Goal: Task Accomplishment & Management: Use online tool/utility

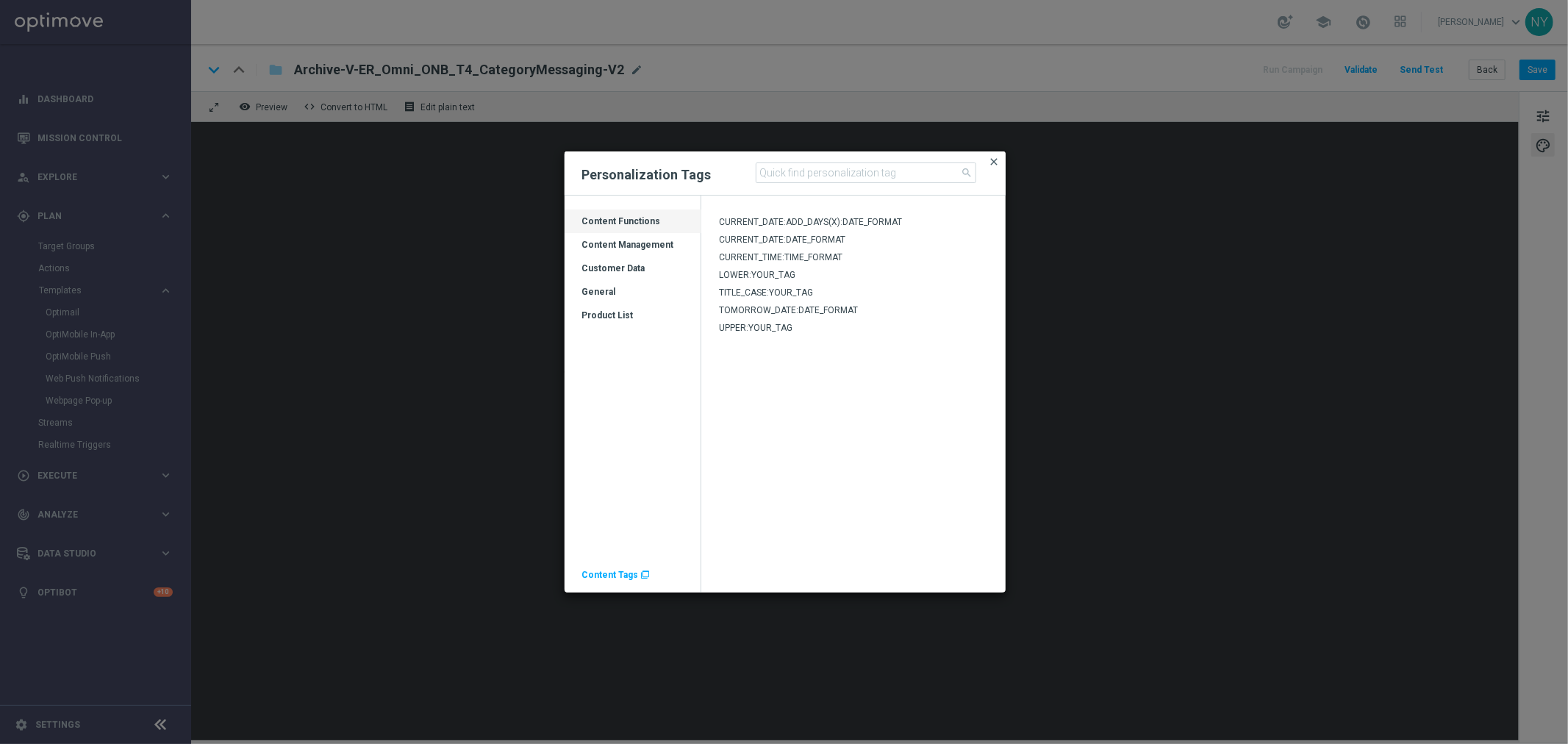
click at [998, 158] on span "close" at bounding box center [995, 162] width 12 height 12
click at [612, 571] on span "Content Tags" at bounding box center [610, 575] width 57 height 11
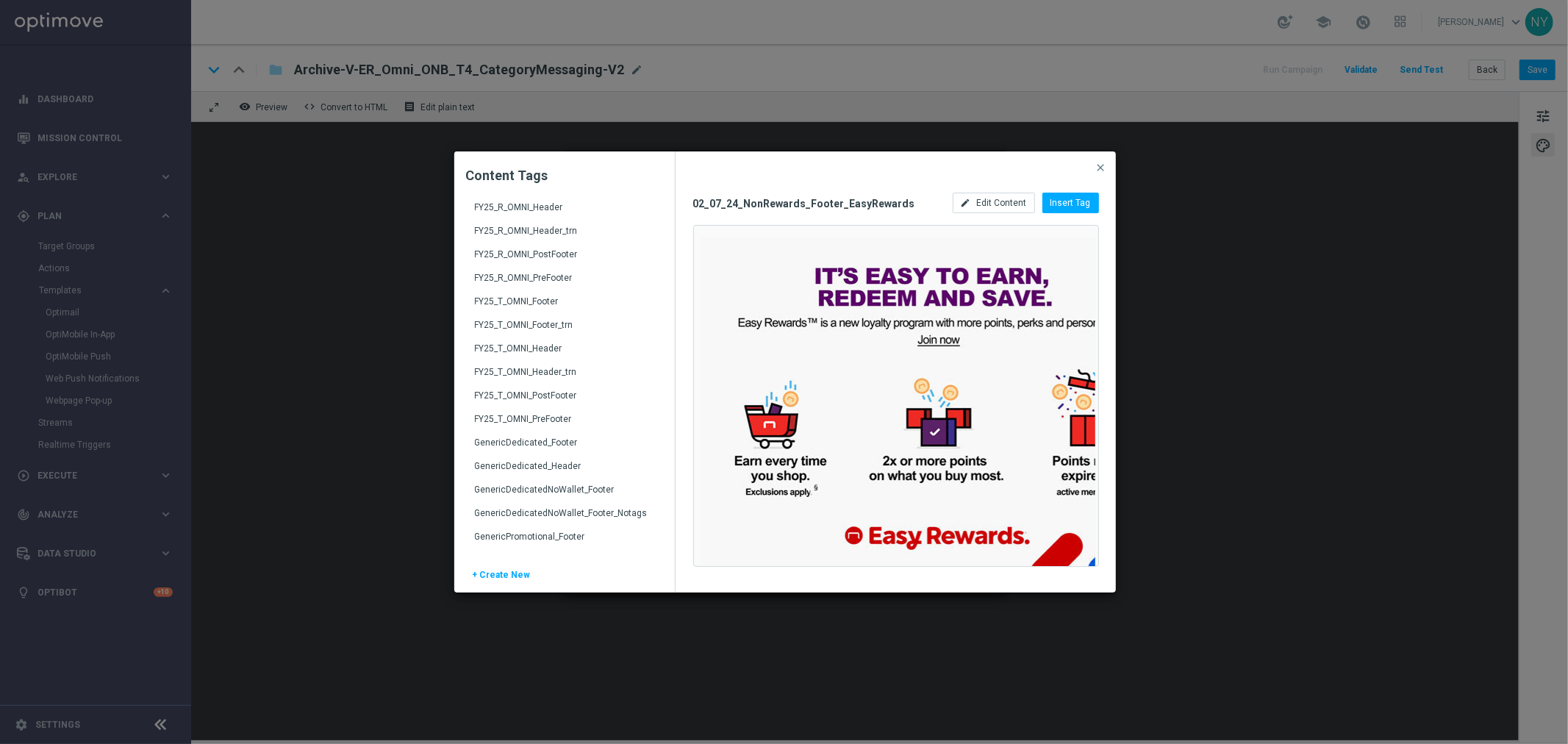
scroll to position [2124, 0]
click at [526, 342] on div "FY25_T_OMNI_Header" at bounding box center [566, 353] width 182 height 23
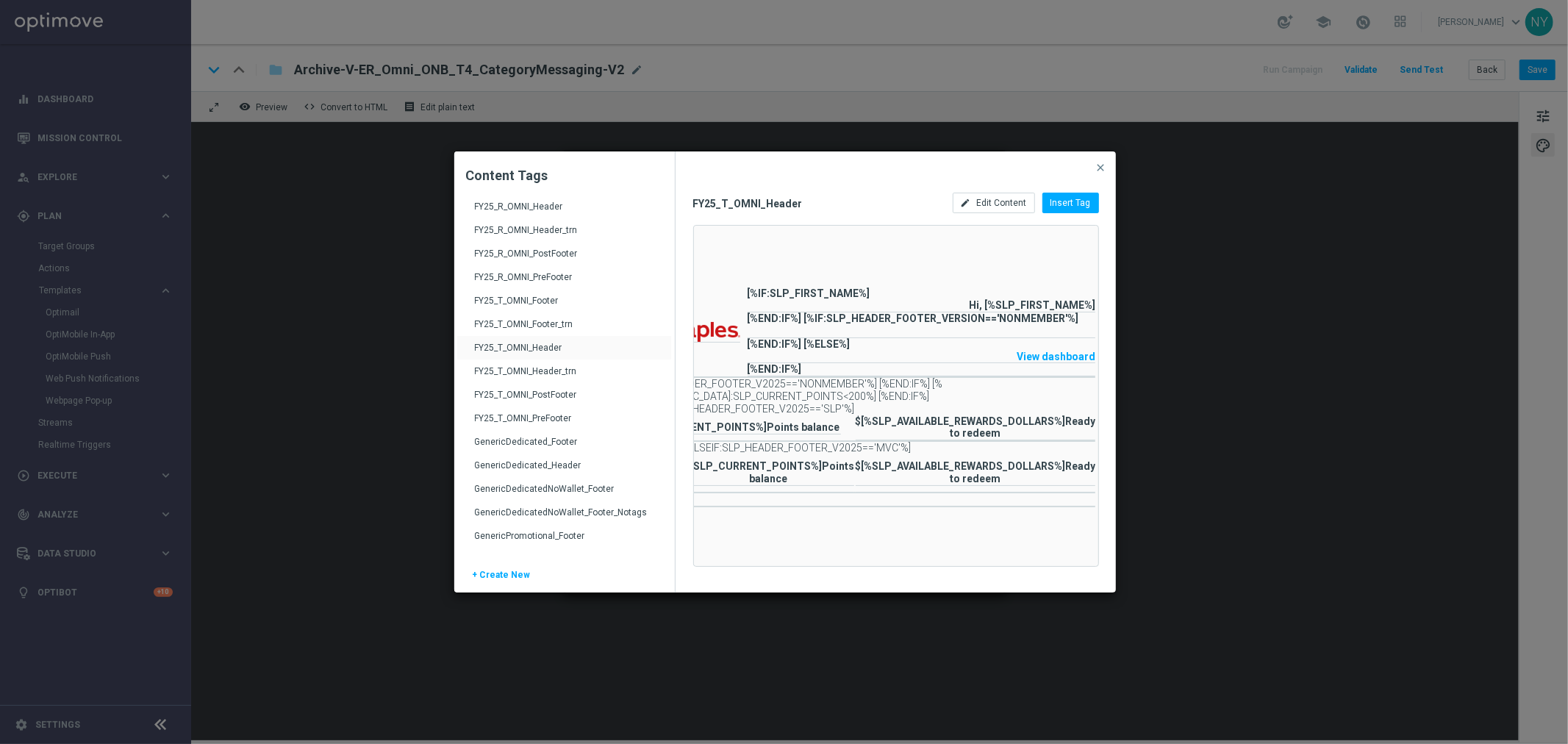
scroll to position [0, 0]
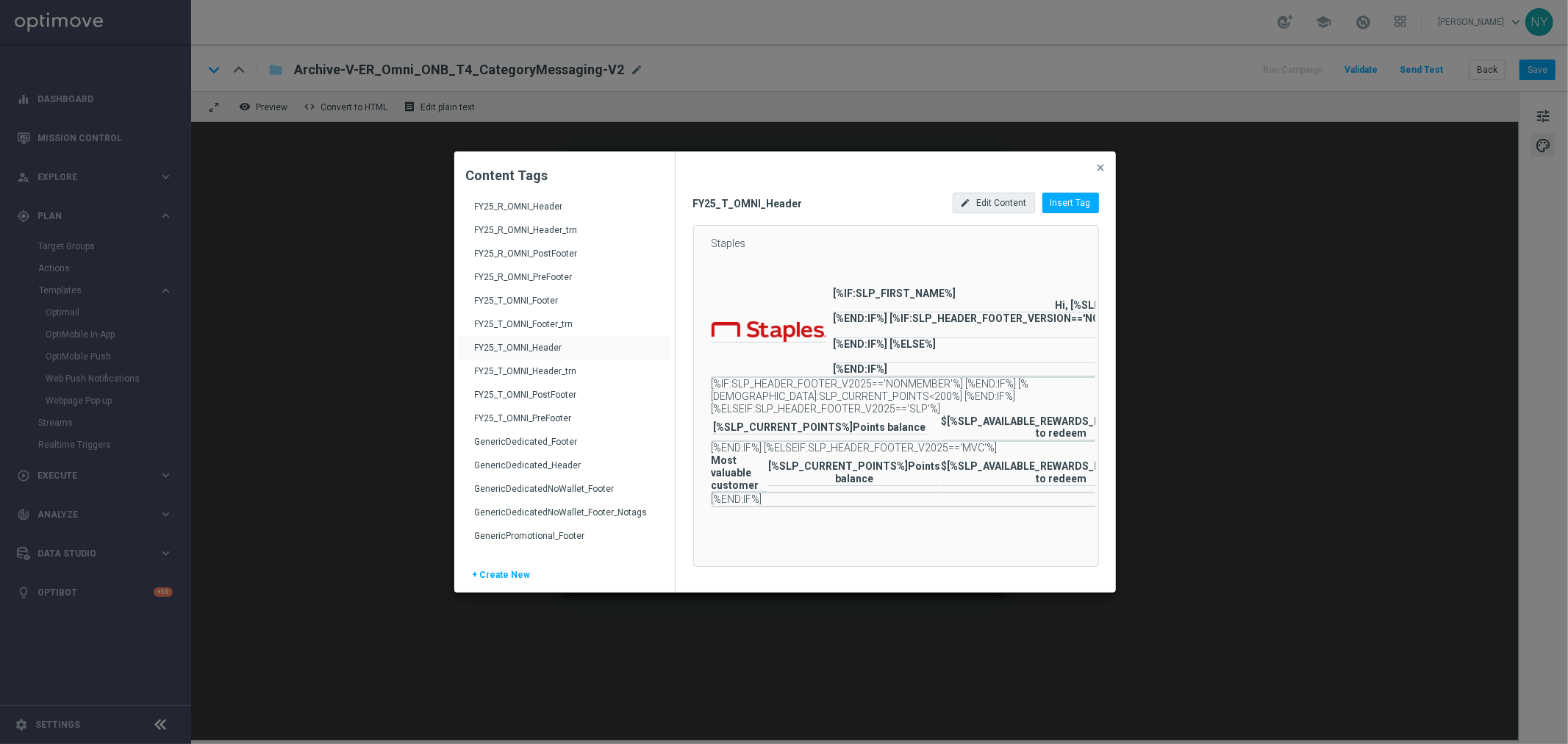
click at [1003, 208] on span "Edit Content" at bounding box center [1002, 203] width 50 height 11
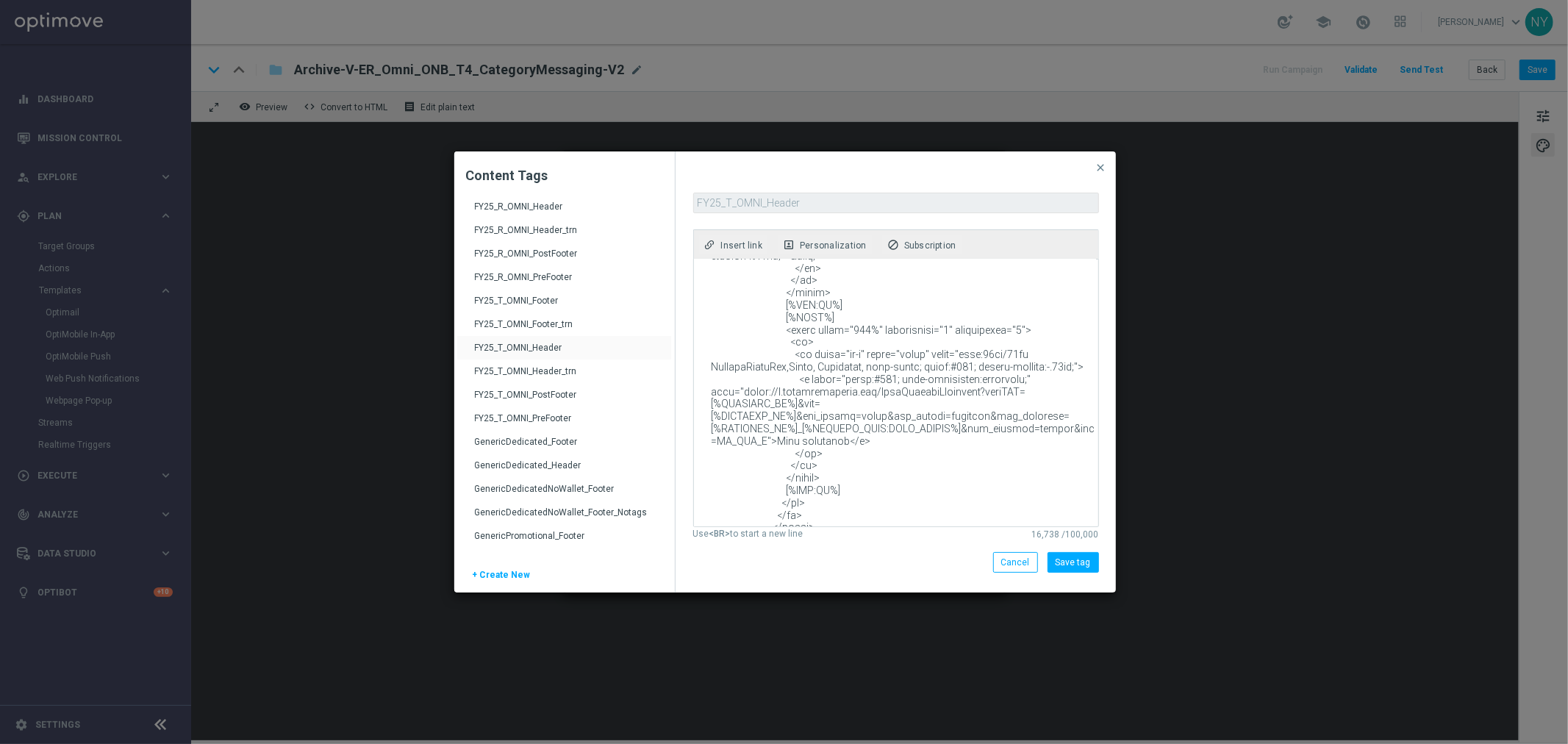
scroll to position [2799, 0]
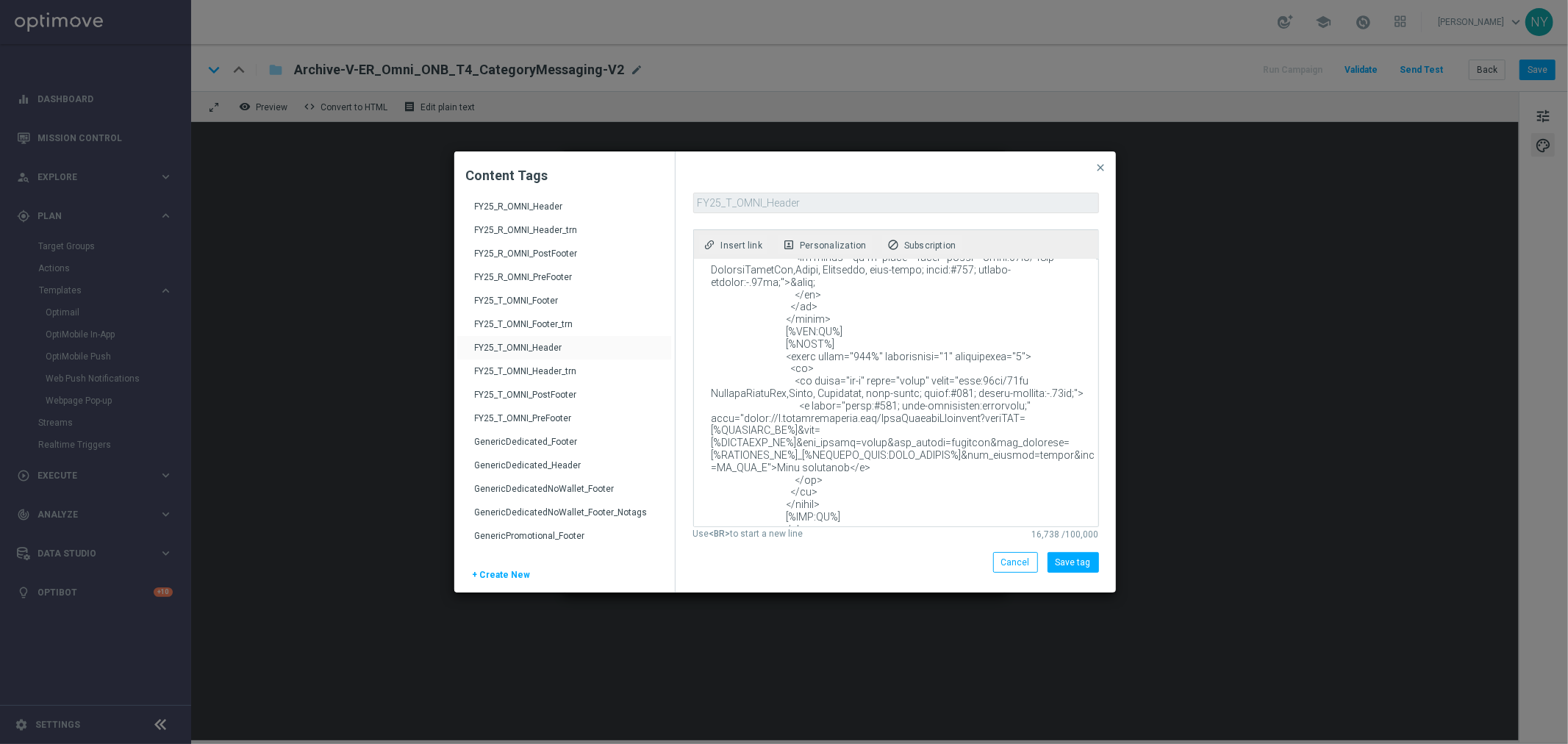
drag, startPoint x: 870, startPoint y: 420, endPoint x: 698, endPoint y: 406, distance: 172.6
click at [698, 406] on textarea at bounding box center [895, 393] width 402 height 267
click at [980, 452] on textarea at bounding box center [895, 393] width 402 height 267
drag, startPoint x: 767, startPoint y: 419, endPoint x: 738, endPoint y: 374, distance: 53.5
click at [738, 374] on textarea at bounding box center [895, 393] width 402 height 267
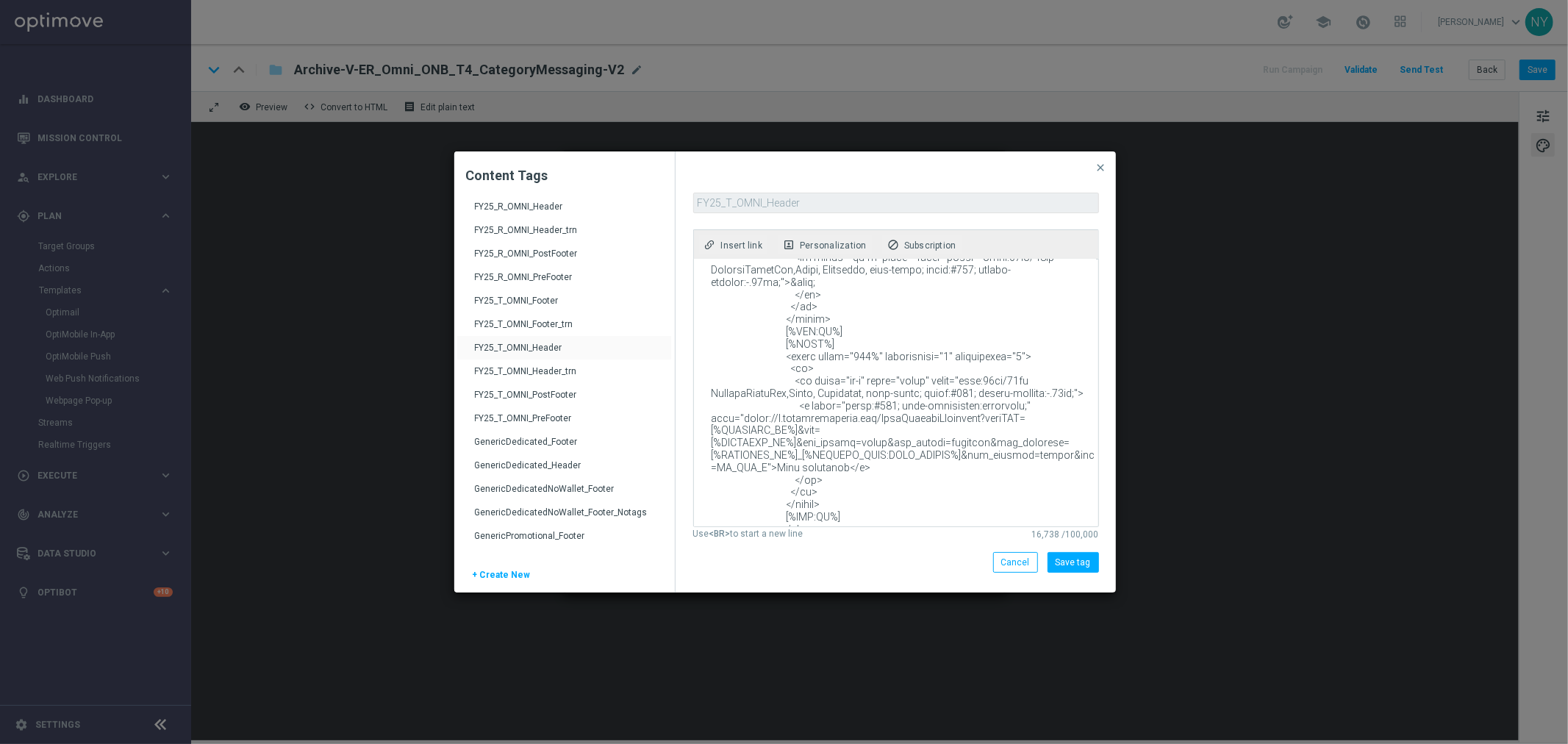
click at [993, 369] on textarea at bounding box center [895, 393] width 402 height 267
drag, startPoint x: 981, startPoint y: 371, endPoint x: 736, endPoint y: 371, distance: 245.0
click at [736, 371] on textarea at bounding box center [895, 393] width 402 height 267
click at [1097, 167] on span "close" at bounding box center [1101, 167] width 12 height 12
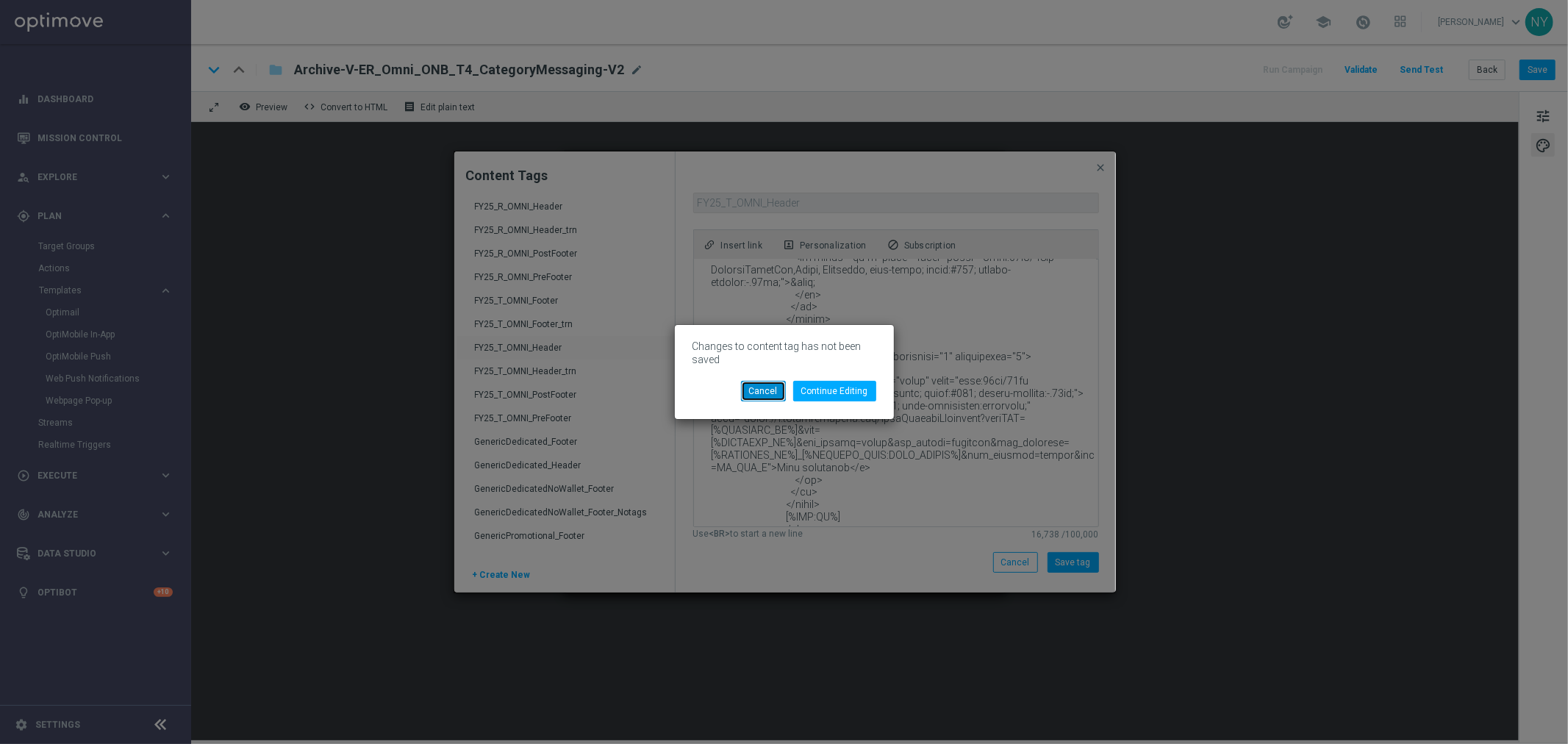
click at [773, 388] on button "Cancel" at bounding box center [764, 391] width 45 height 20
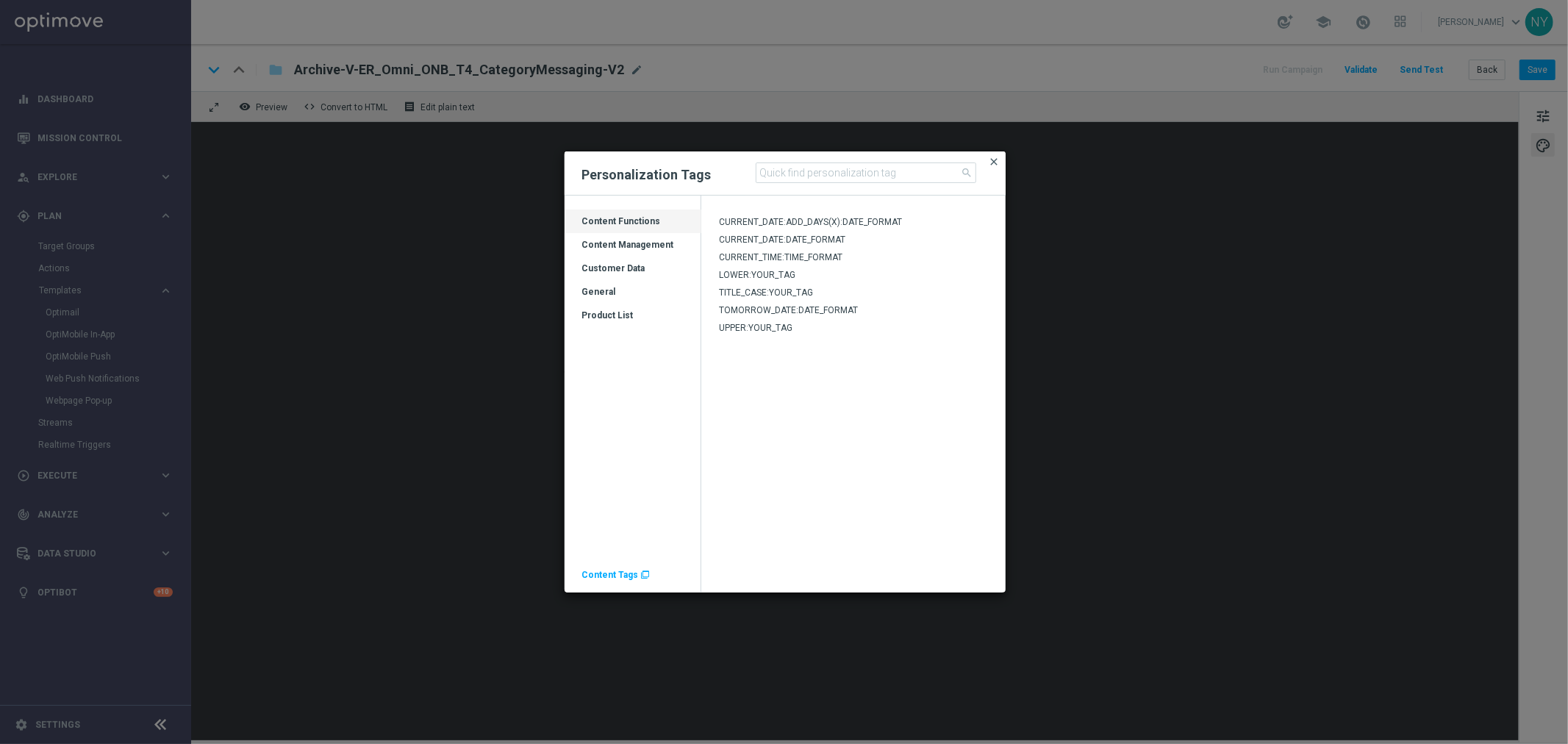
click at [997, 162] on span "close" at bounding box center [995, 162] width 12 height 12
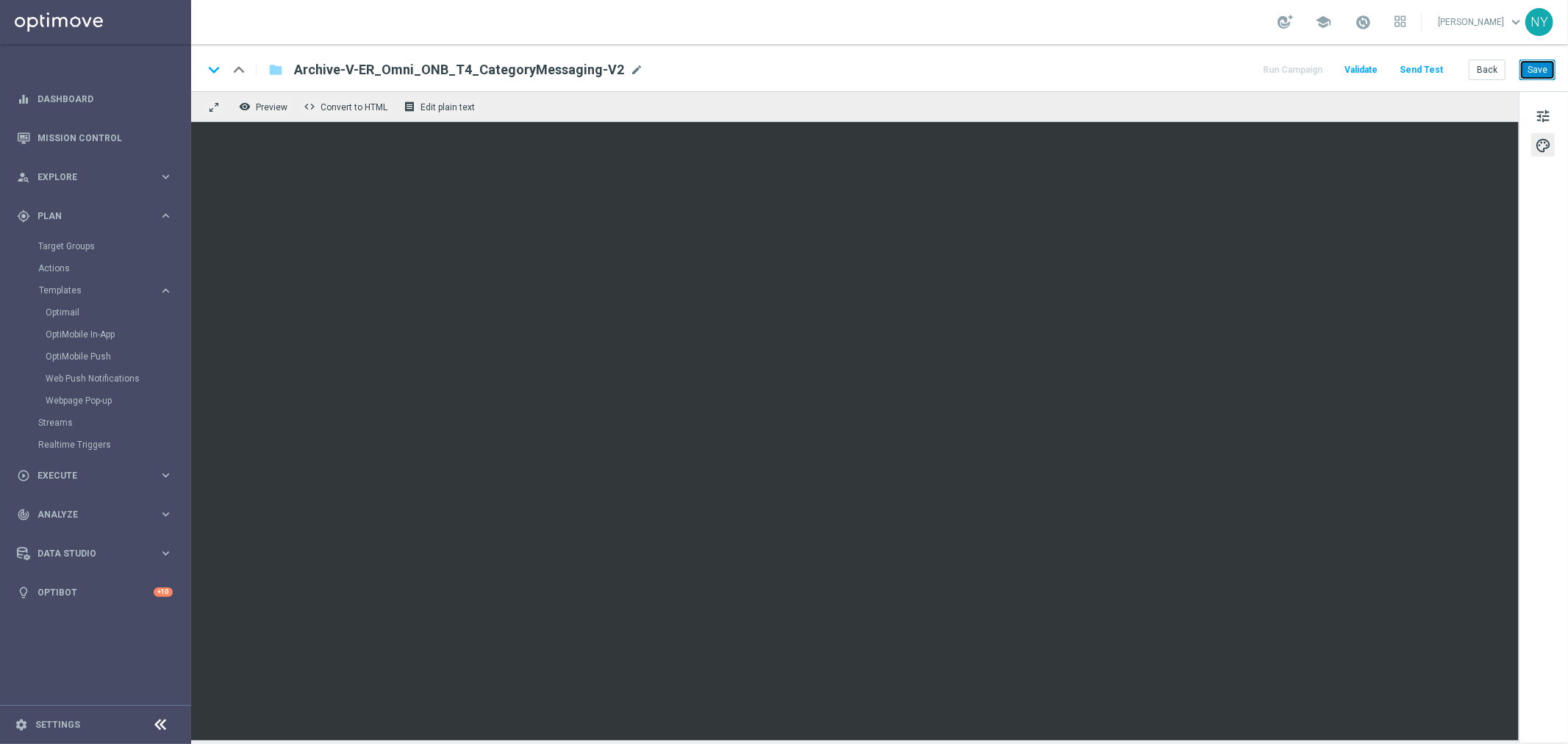
click at [1538, 71] on button "Save" at bounding box center [1537, 69] width 36 height 20
click at [1423, 69] on button "Send Test" at bounding box center [1421, 70] width 48 height 20
click at [1416, 74] on button "Send Test" at bounding box center [1421, 70] width 48 height 20
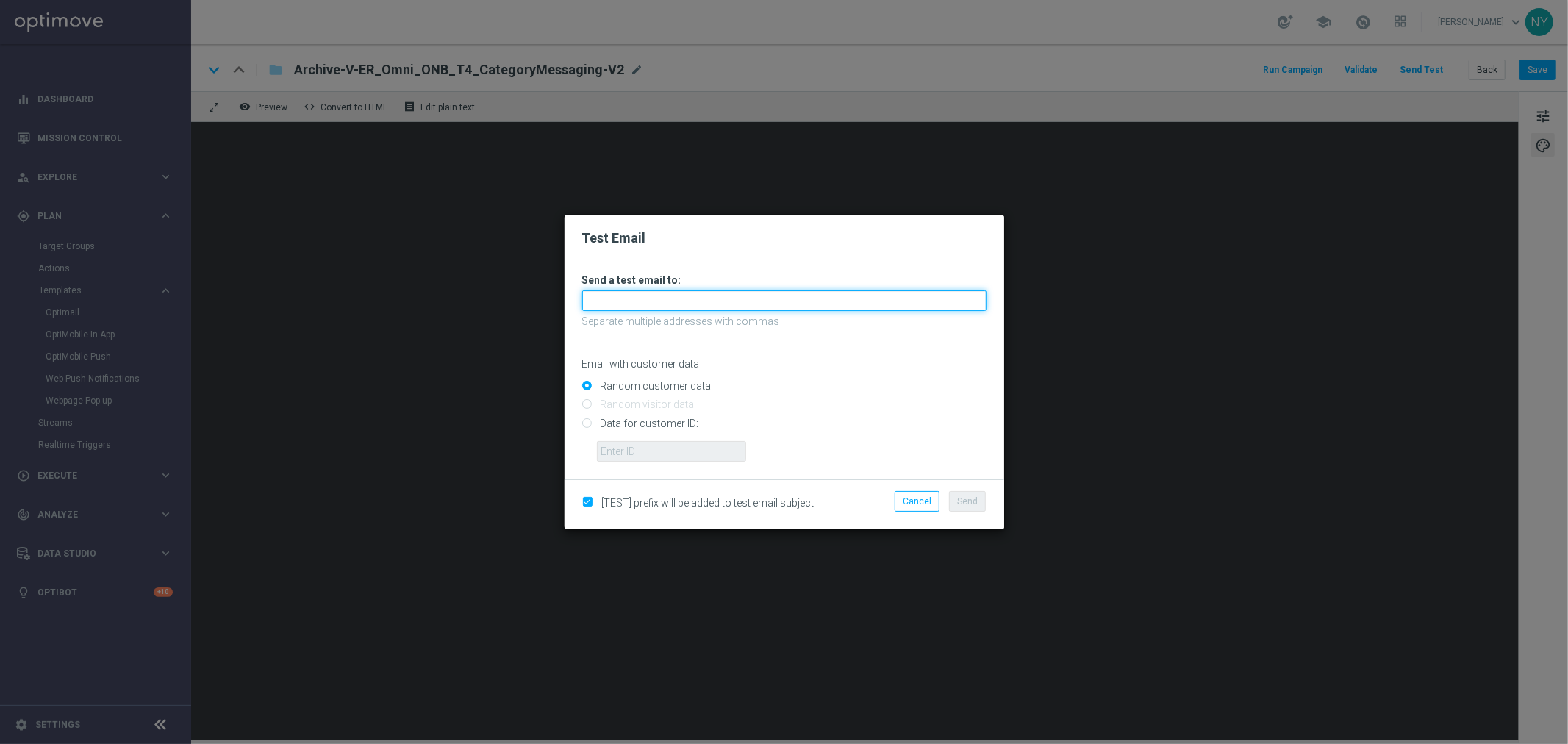
click at [618, 302] on input "text" at bounding box center [784, 301] width 405 height 20
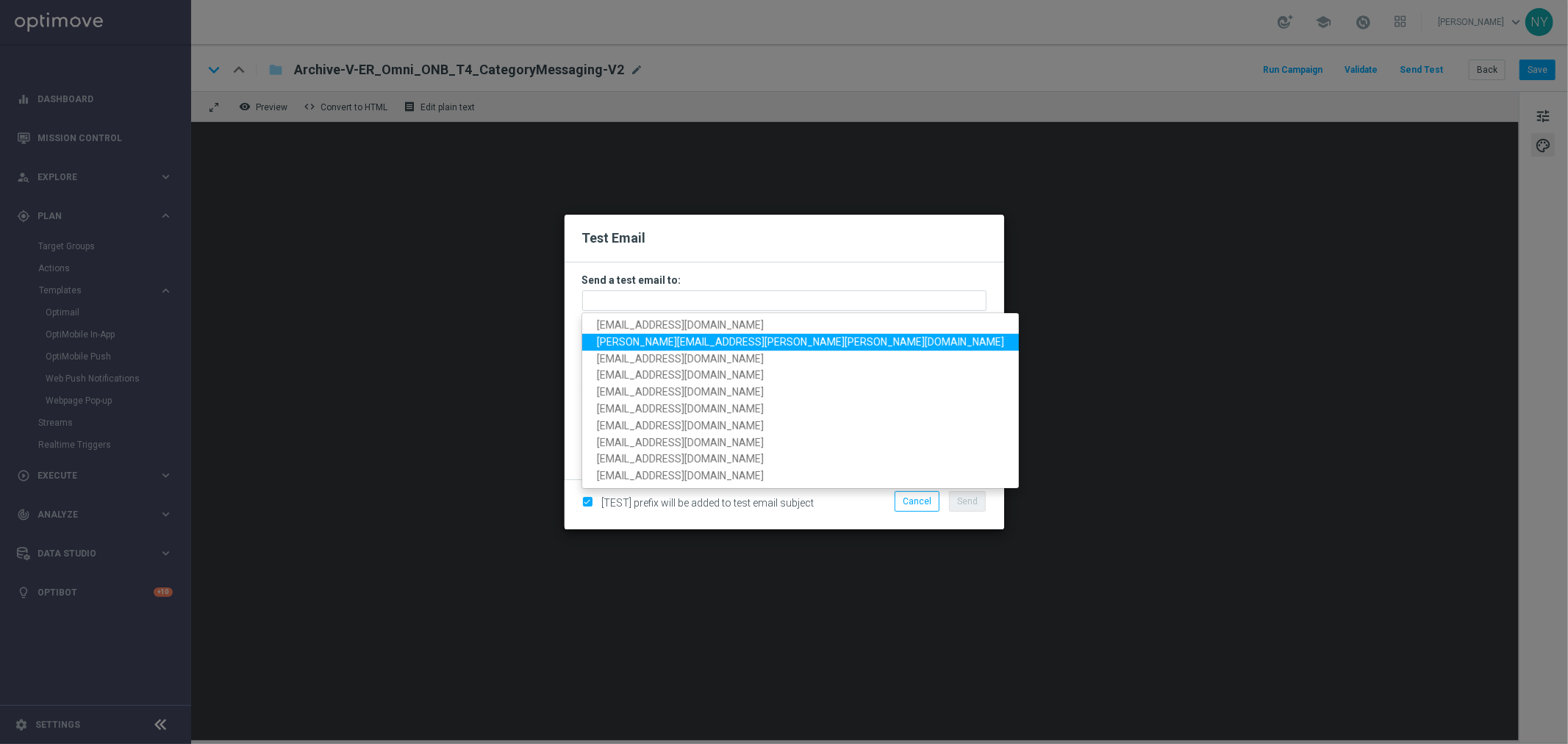
click at [633, 339] on span "neil.yetts@staples.com" at bounding box center [800, 342] width 407 height 12
type input "neil.yetts@staples.com"
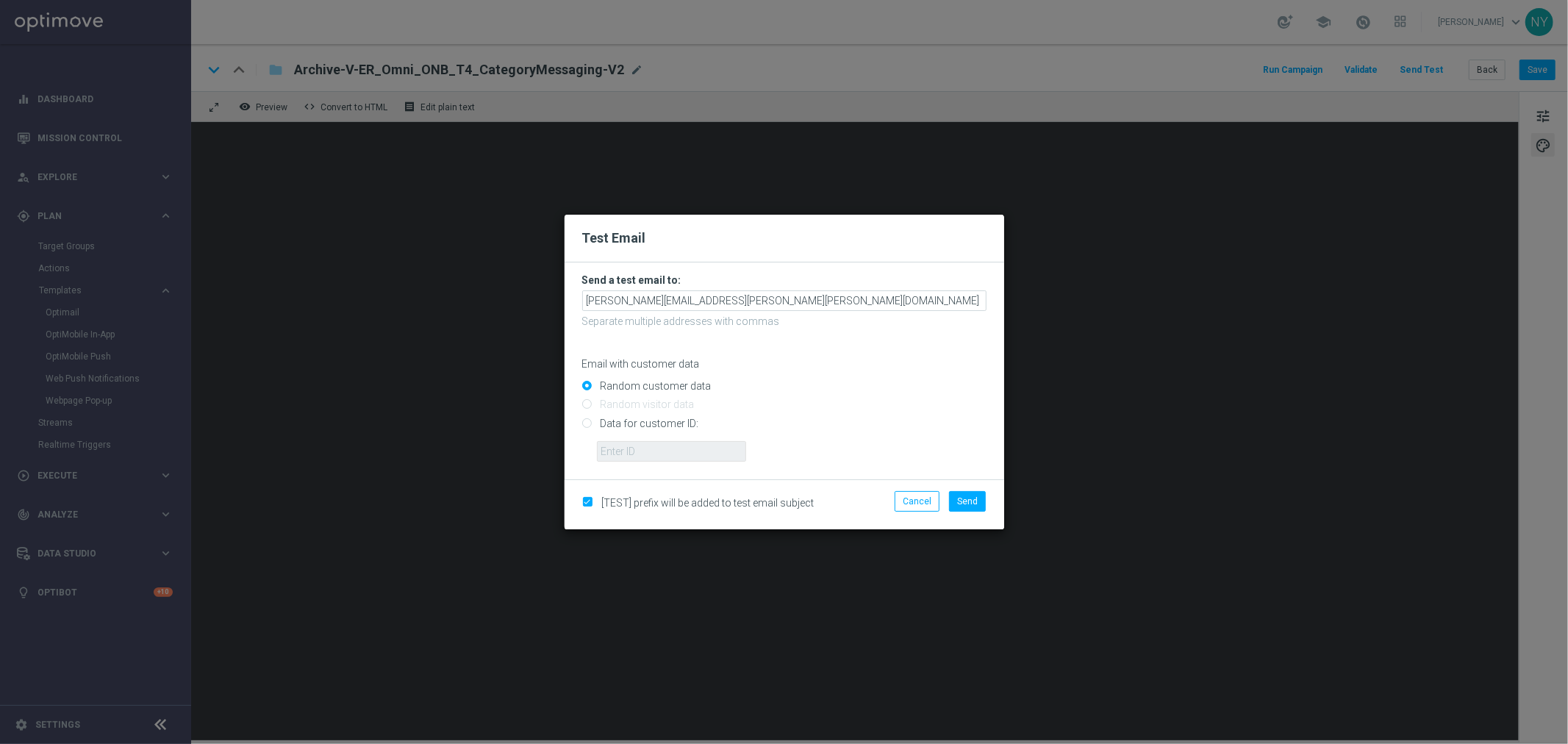
click at [589, 428] on input "Data for customer ID:" at bounding box center [784, 429] width 405 height 20
radio input "true"
click at [657, 453] on input "text" at bounding box center [671, 451] width 149 height 20
paste input "10000006208"
type input "10000006208"
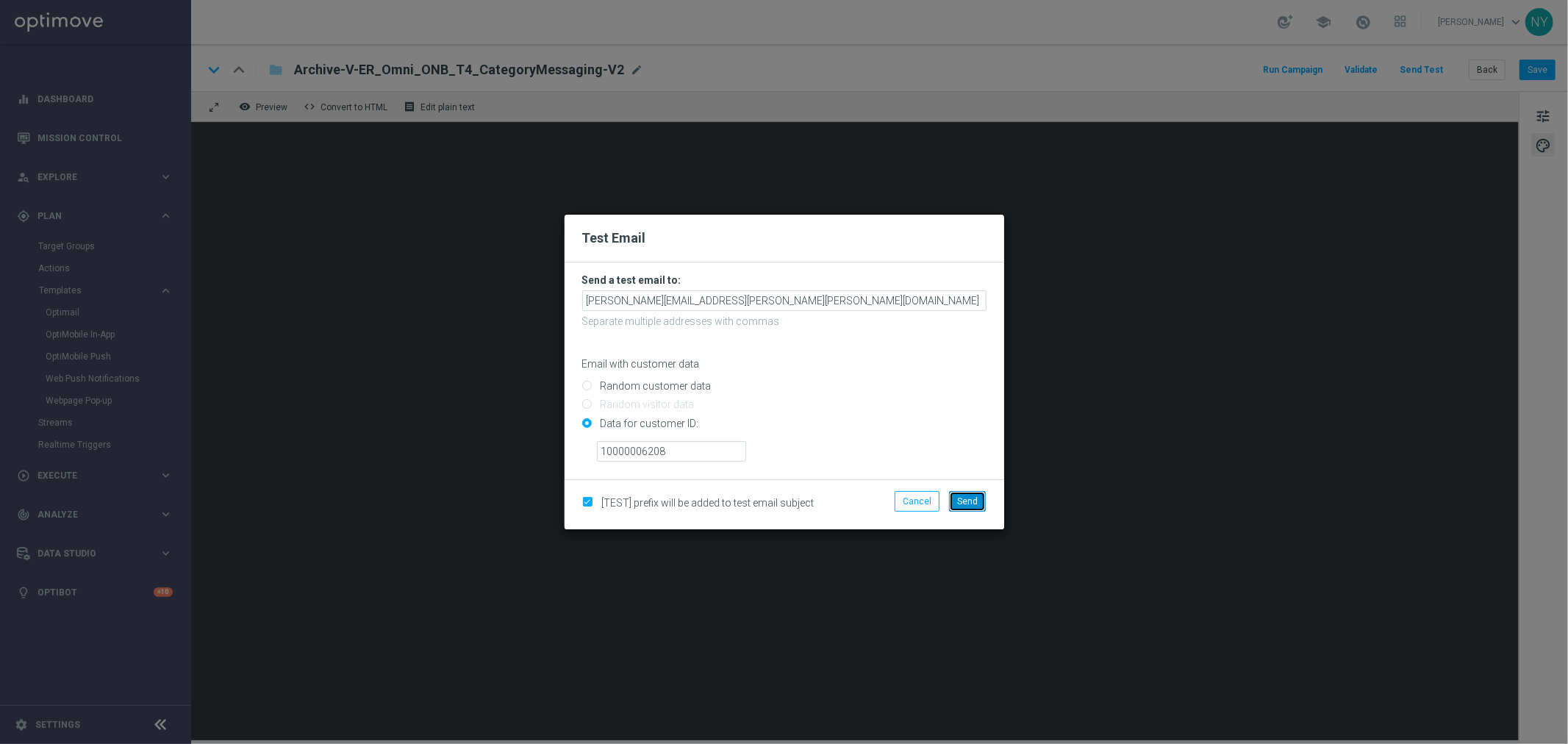
click at [968, 503] on span "Send" at bounding box center [966, 502] width 20 height 11
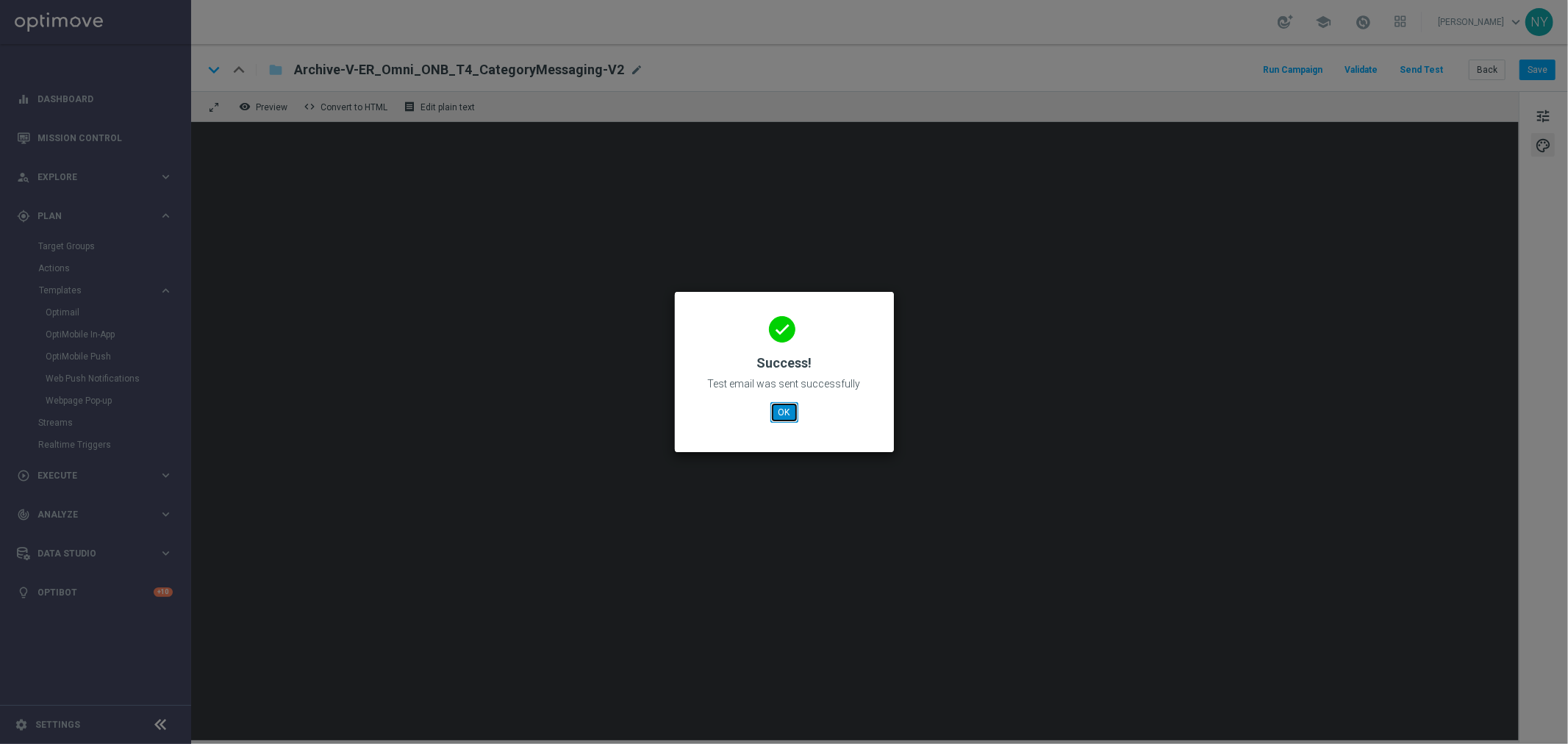
click at [784, 415] on button "OK" at bounding box center [784, 412] width 28 height 20
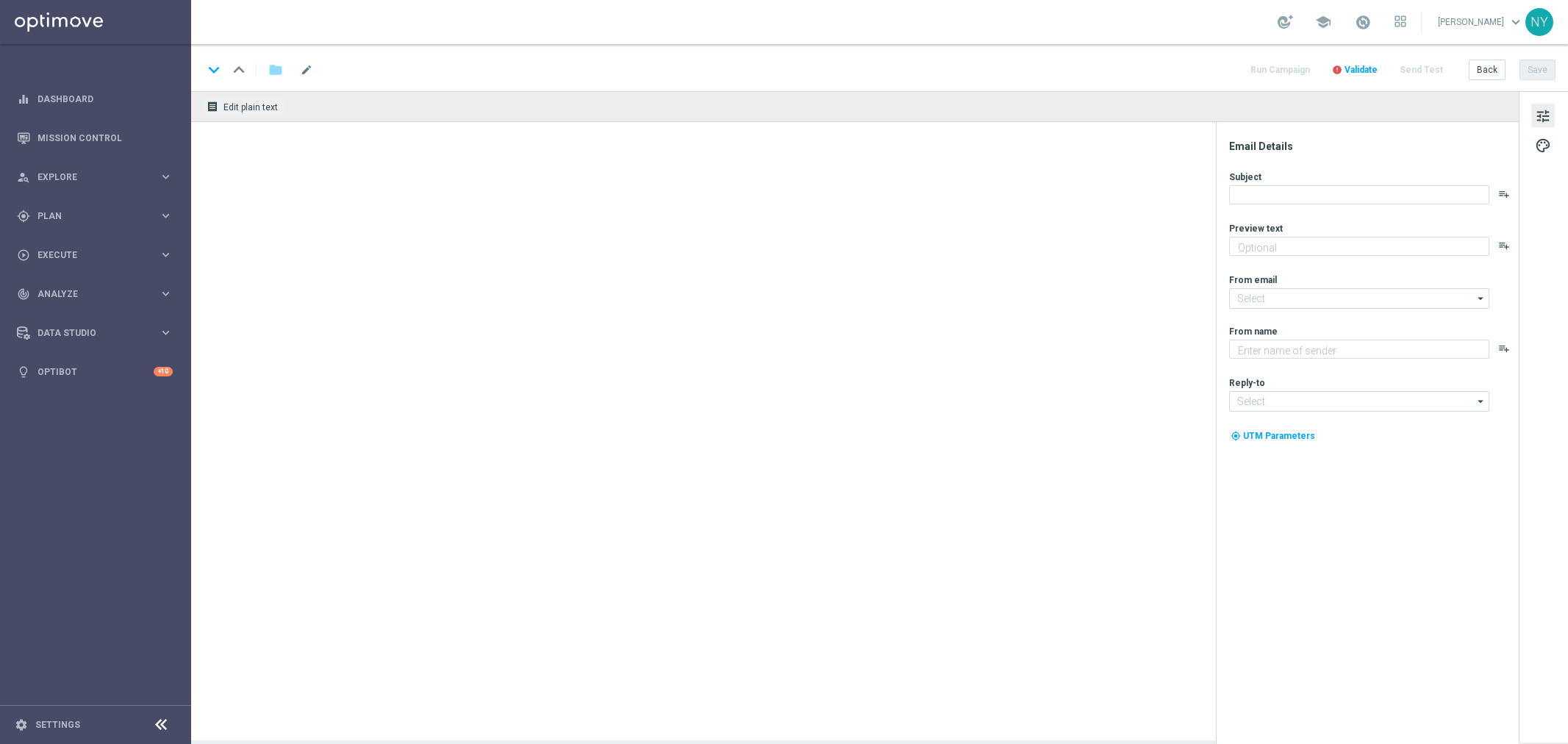
type textarea "Discover all the ways we're here for you."
type textarea "Staples"
type input "[EMAIL_ADDRESS][DOMAIN_NAME]"
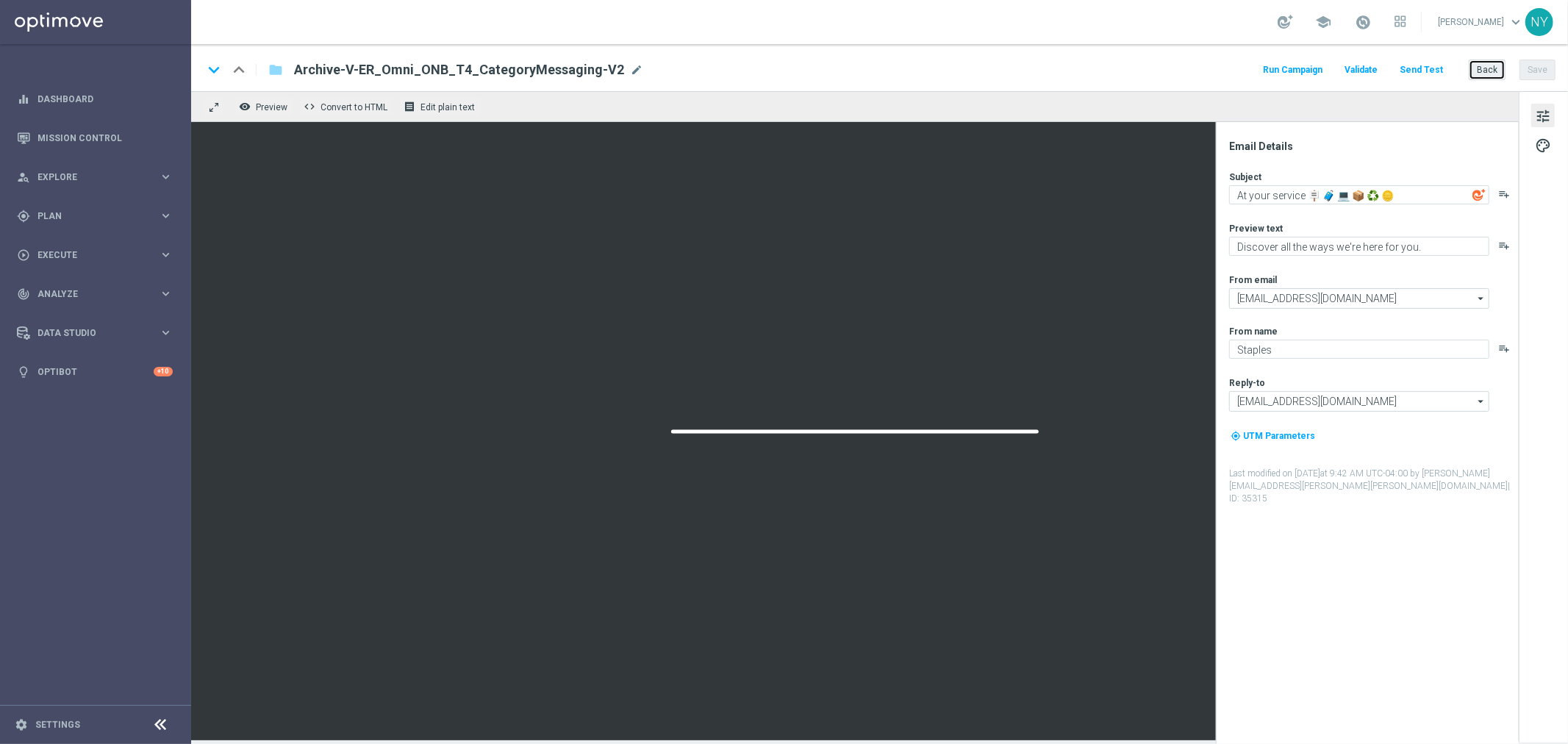
click at [1495, 76] on button "Back" at bounding box center [1487, 69] width 37 height 20
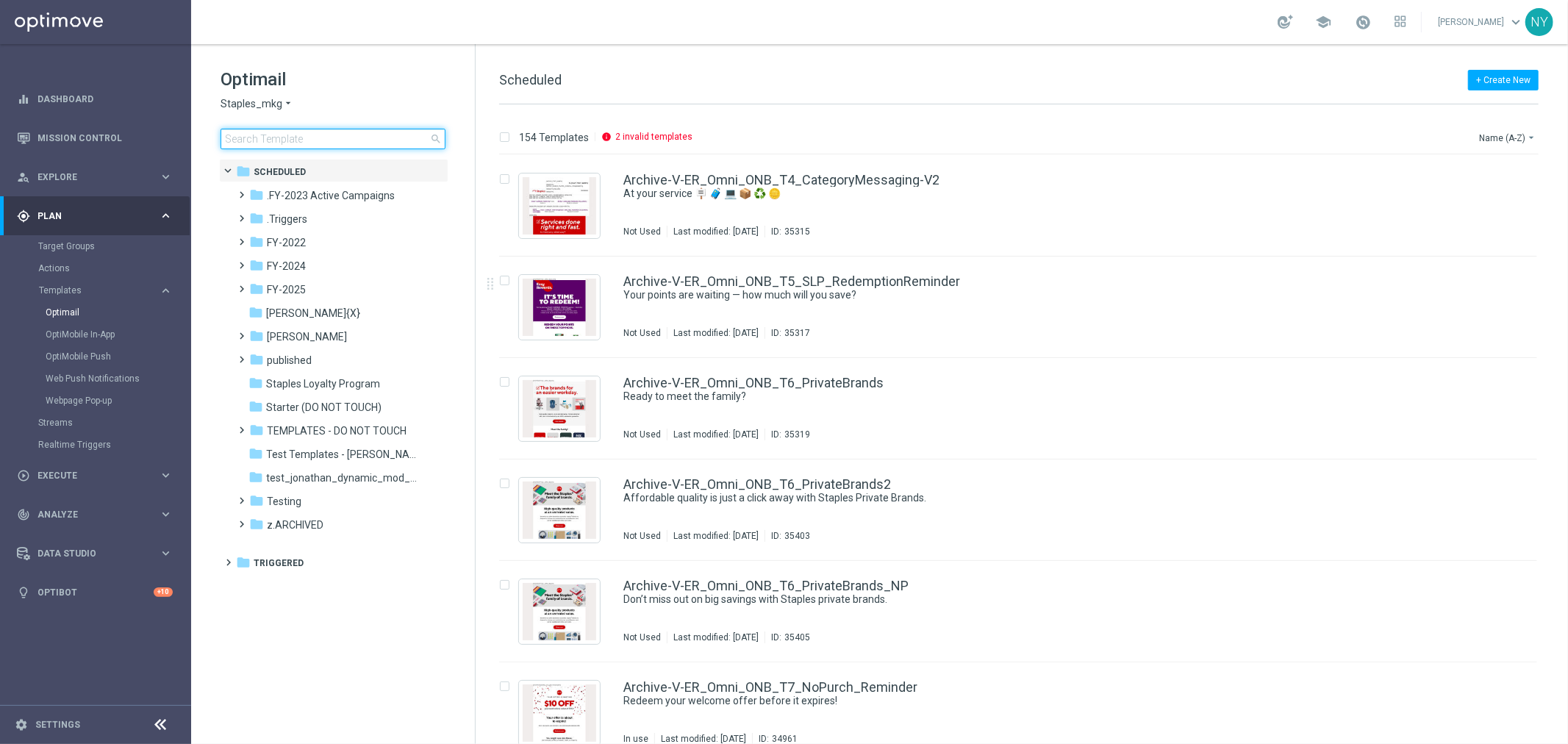
click at [280, 138] on input at bounding box center [333, 138] width 225 height 20
click at [291, 137] on input at bounding box center [333, 138] width 225 height 20
type input "V-ER_DC_NonBuyer_Furniture_T1"
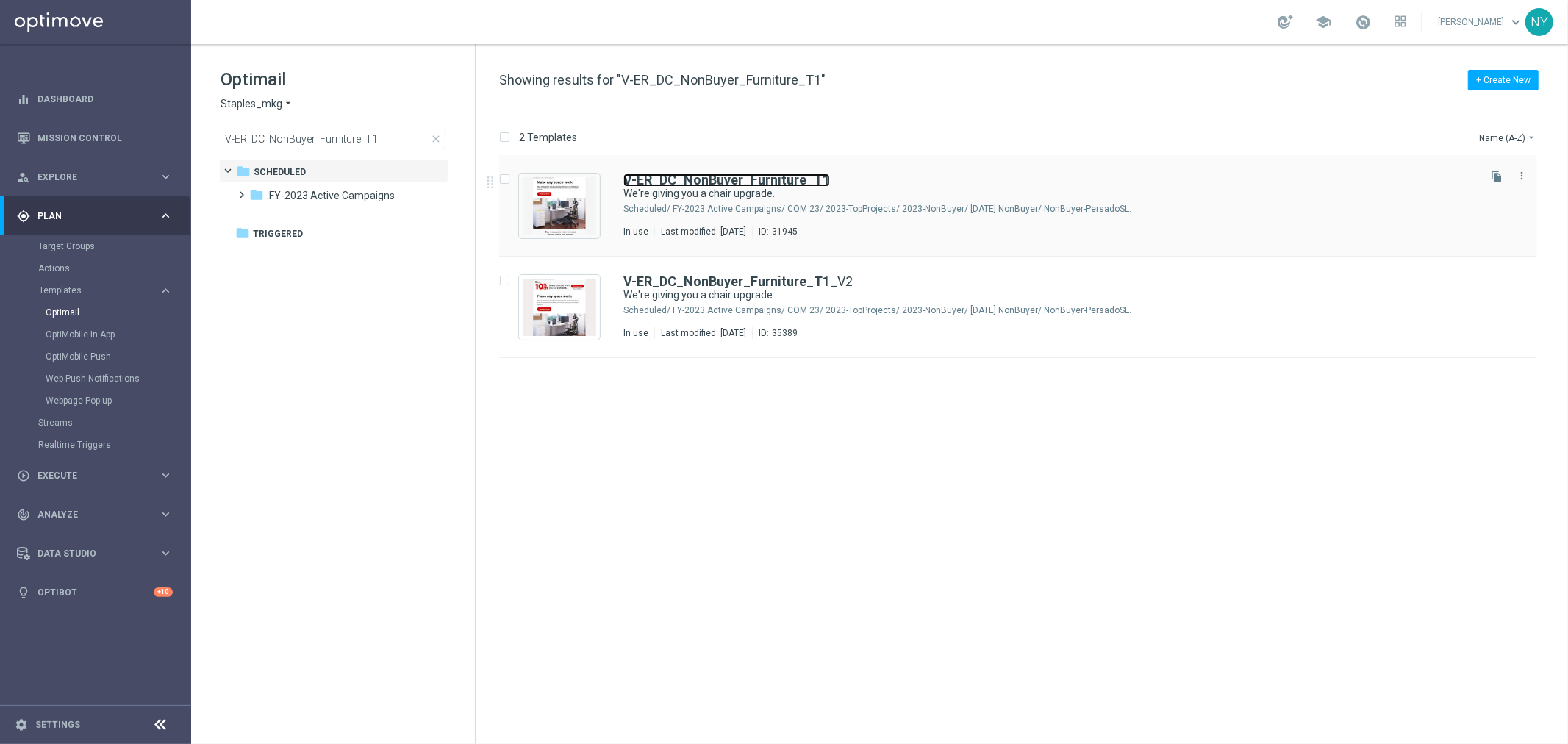
click at [681, 180] on b "V-ER_DC_NonBuyer_Furniture_T1" at bounding box center [727, 179] width 207 height 15
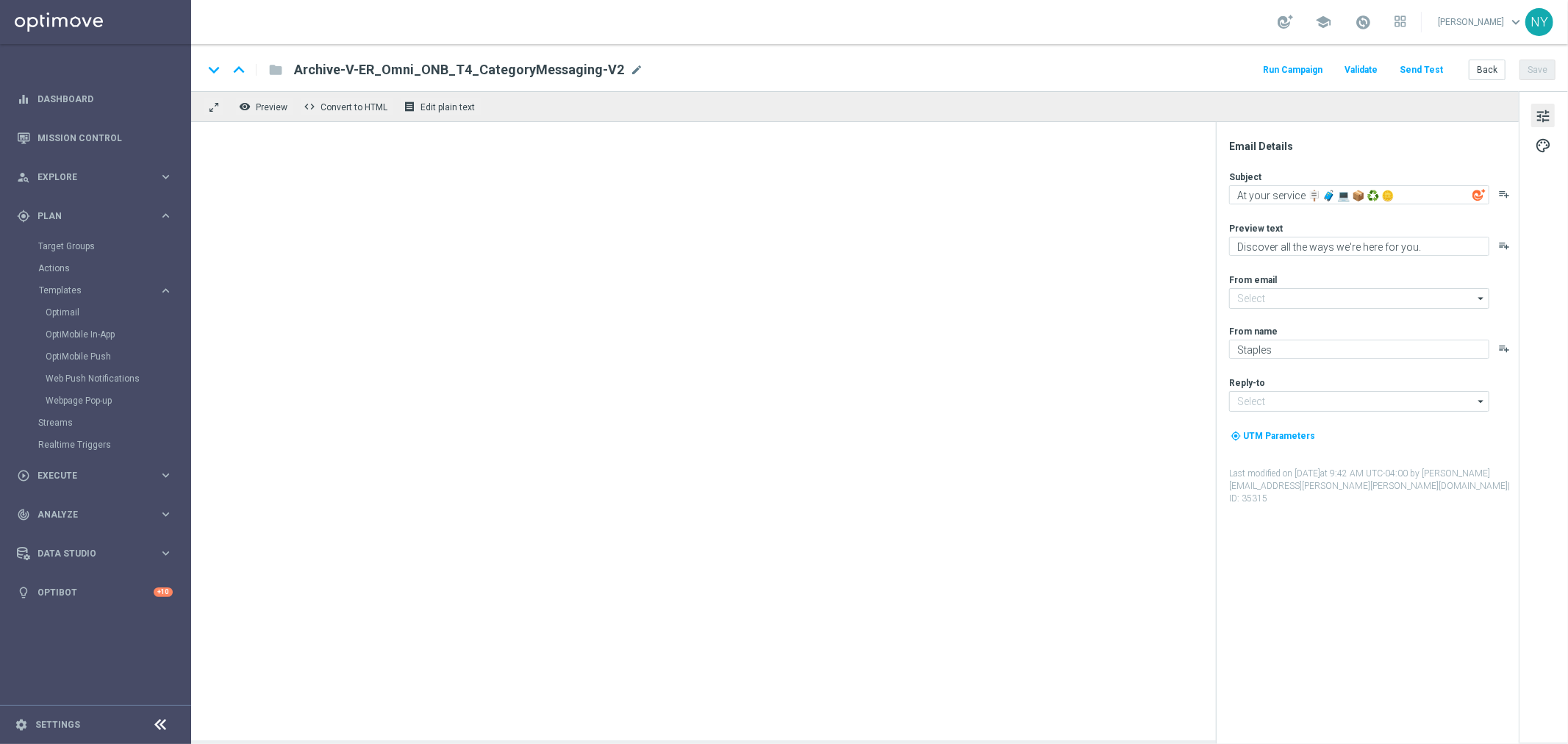
type input "[EMAIL_ADDRESS][DOMAIN_NAME]"
type textarea "We're giving you a chair upgrade."
type textarea "You've found the perfect chairs and furniture."
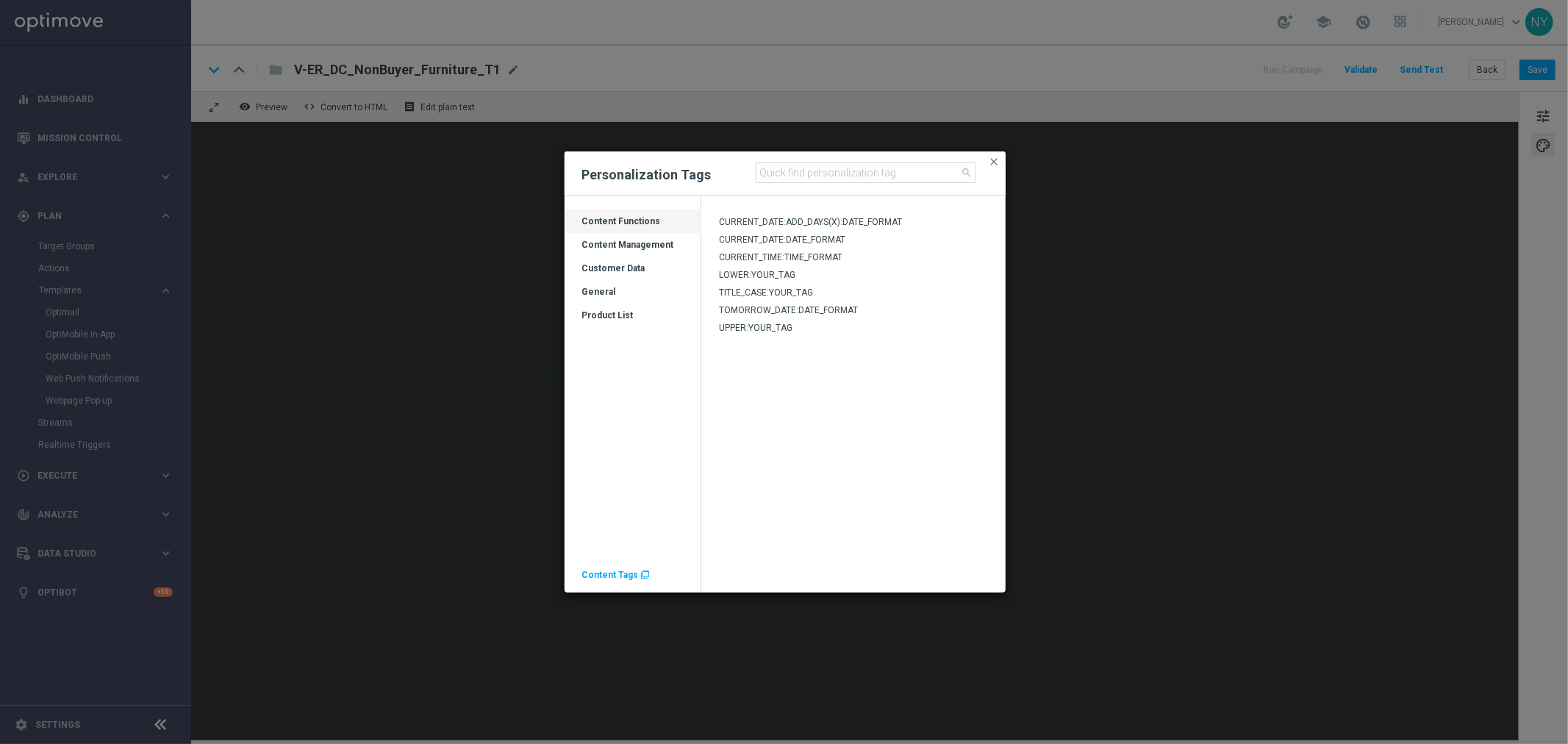
click at [615, 570] on span "Content Tags" at bounding box center [610, 575] width 57 height 11
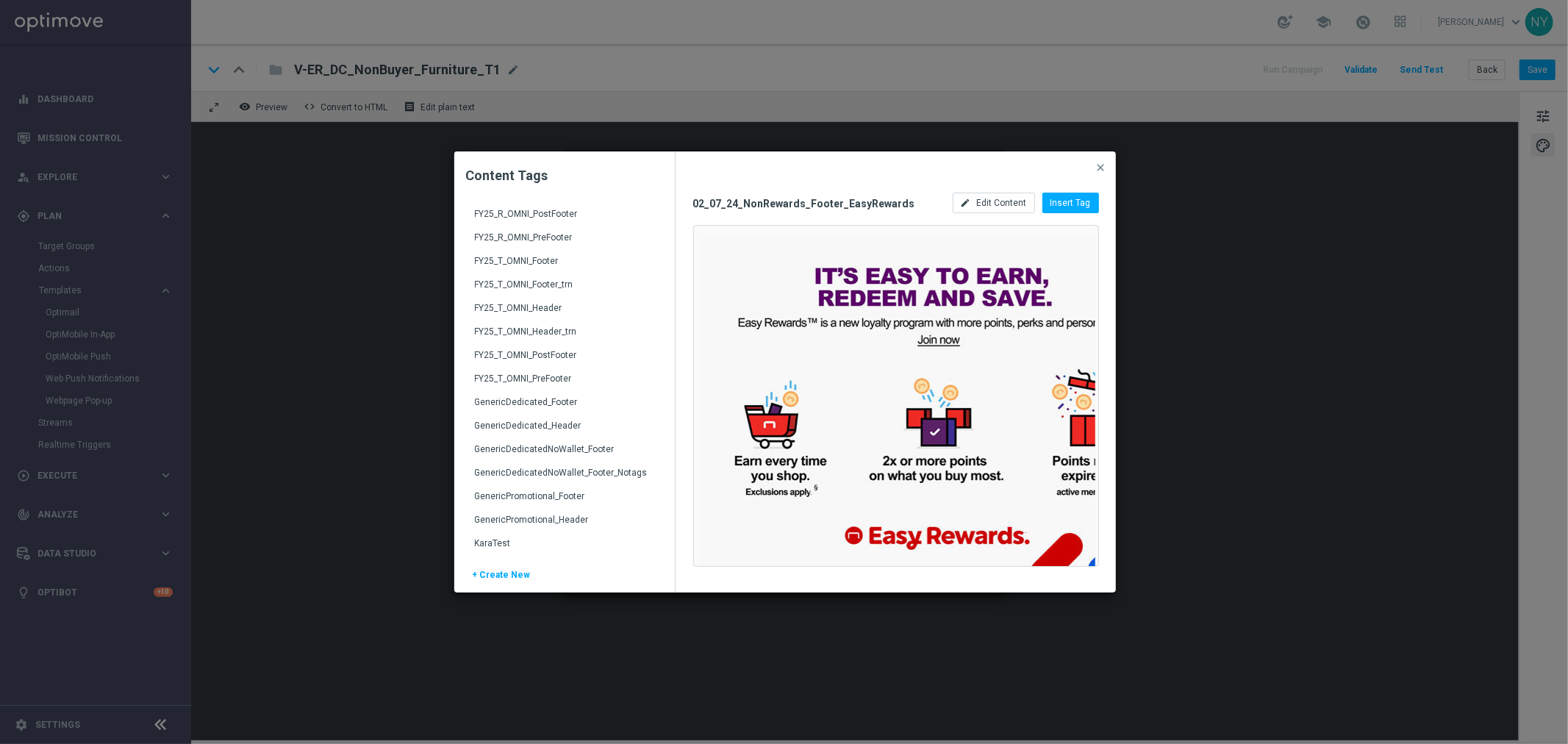
scroll to position [2124, 0]
click at [535, 349] on div "FY25_T_OMNI_Header" at bounding box center [566, 353] width 182 height 23
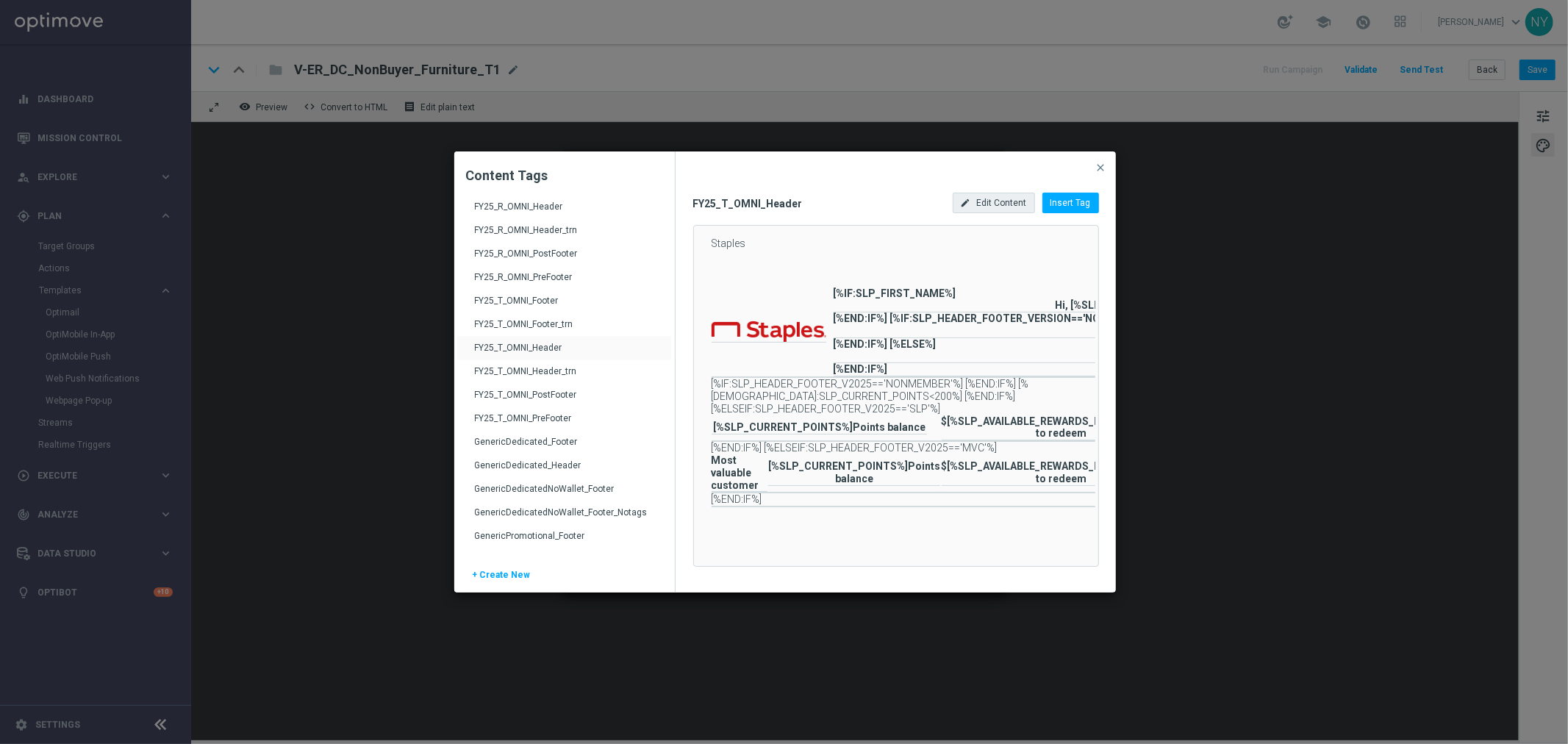
click at [1004, 204] on span "Edit Content" at bounding box center [1002, 203] width 50 height 11
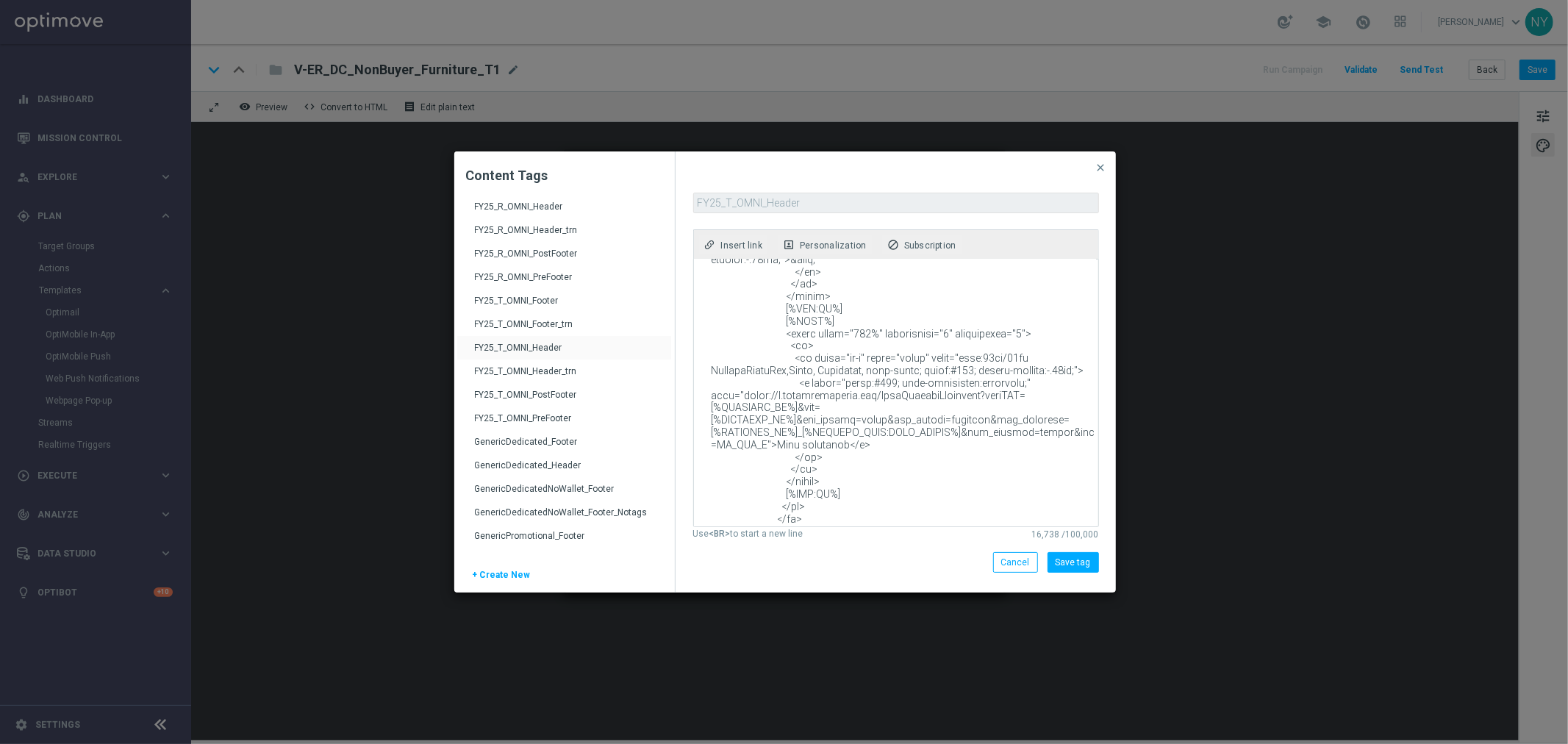
scroll to position [2860, 0]
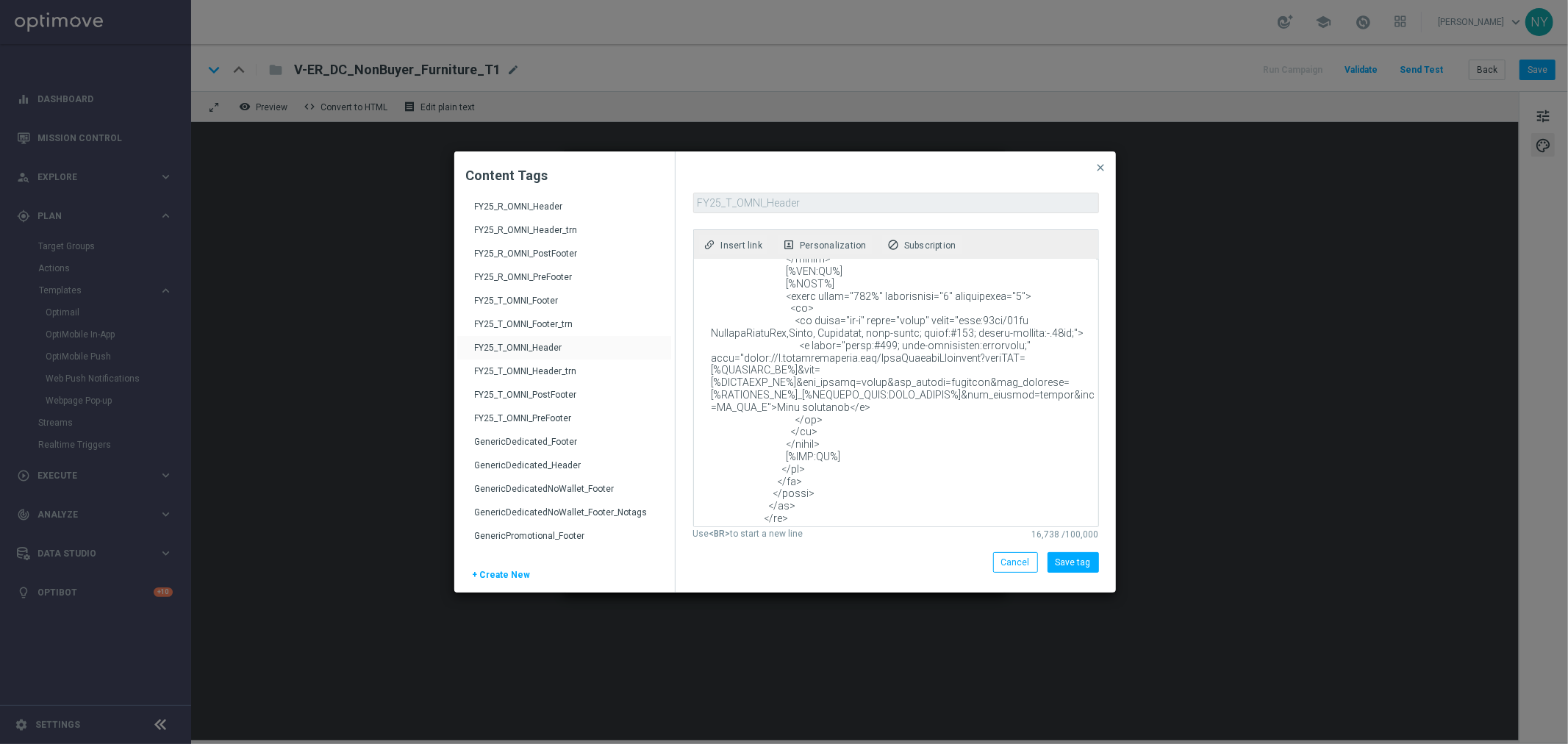
click at [766, 360] on textarea at bounding box center [895, 393] width 402 height 267
drag, startPoint x: 736, startPoint y: 310, endPoint x: 979, endPoint y: 309, distance: 243.0
click at [979, 309] on textarea at bounding box center [895, 393] width 402 height 267
click at [981, 311] on textarea at bounding box center [895, 393] width 402 height 267
drag, startPoint x: 981, startPoint y: 311, endPoint x: 737, endPoint y: 311, distance: 244.0
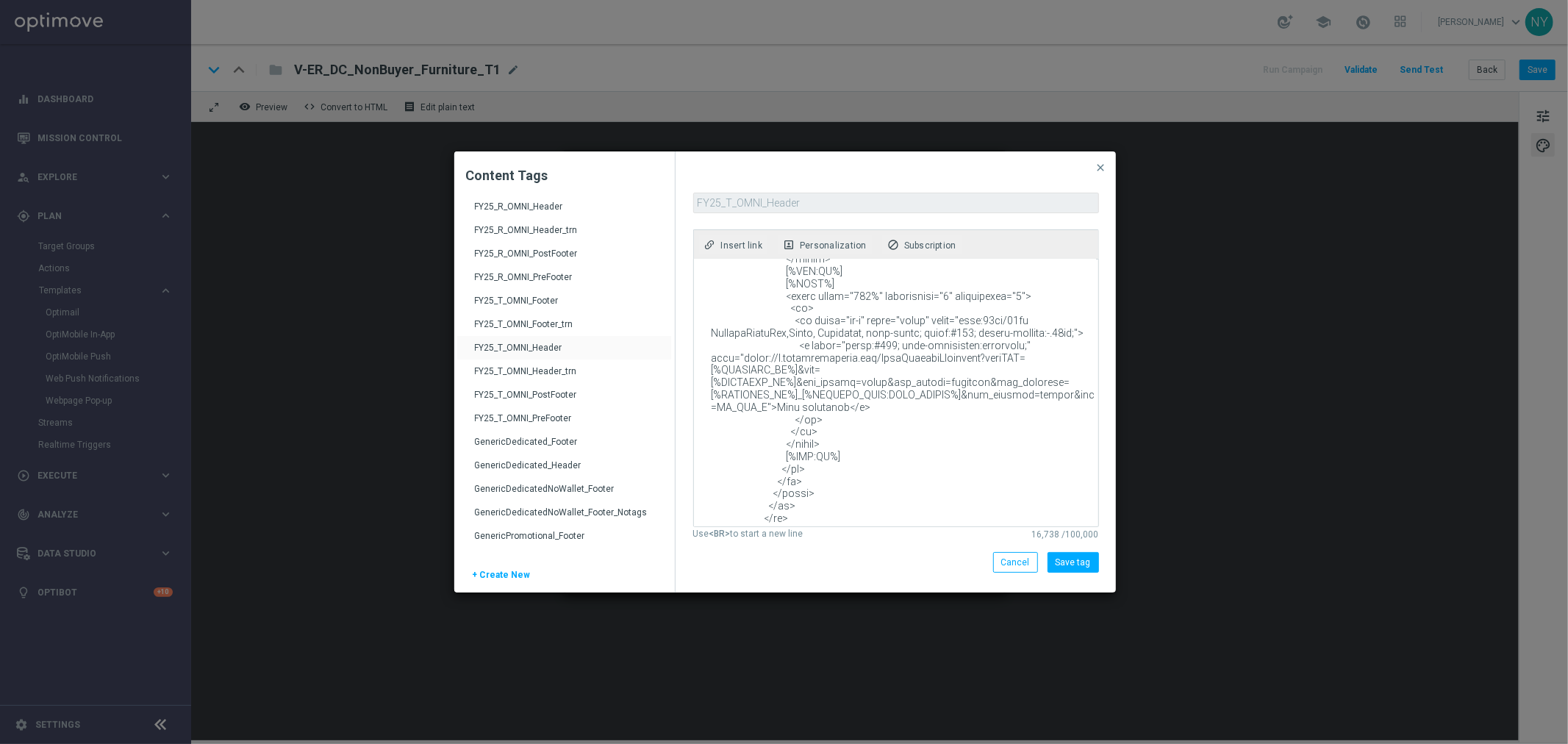
click at [737, 311] on textarea at bounding box center [895, 393] width 402 height 267
click at [1008, 563] on span "Cancel" at bounding box center [1016, 562] width 29 height 11
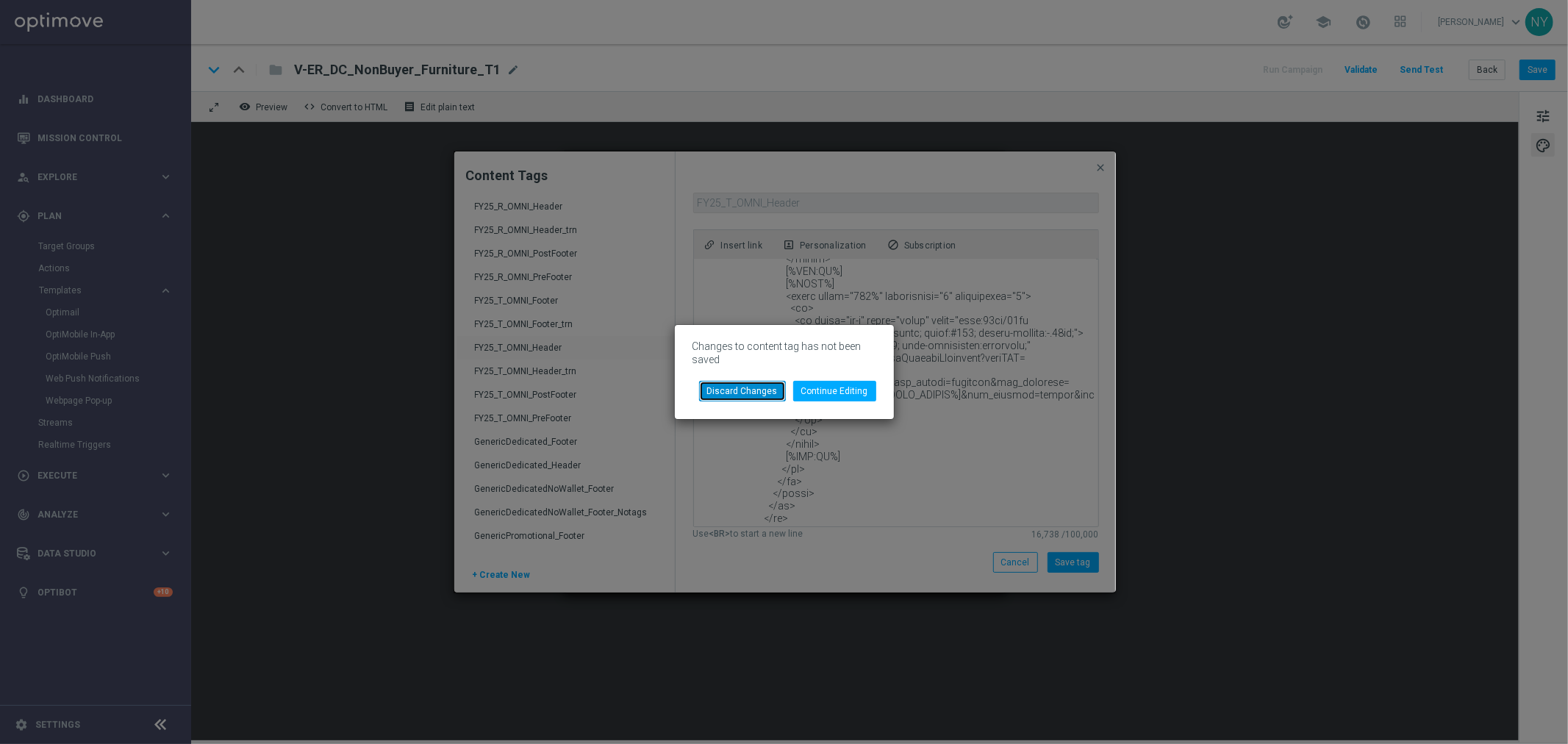
click at [740, 393] on button "Discard Changes" at bounding box center [742, 391] width 86 height 20
